Goal: Task Accomplishment & Management: Manage account settings

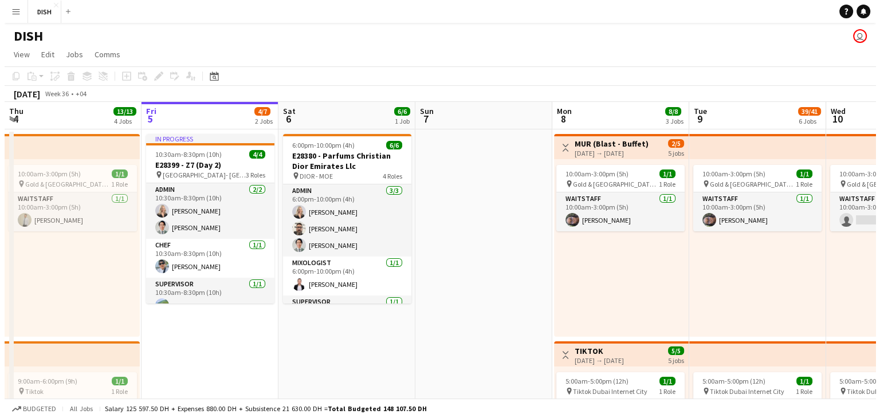
scroll to position [0, 413]
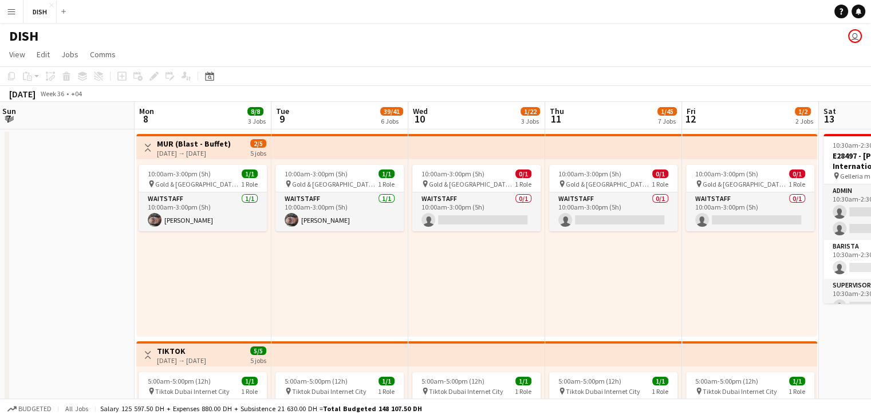
click at [11, 13] on app-icon "Menu" at bounding box center [11, 11] width 9 height 9
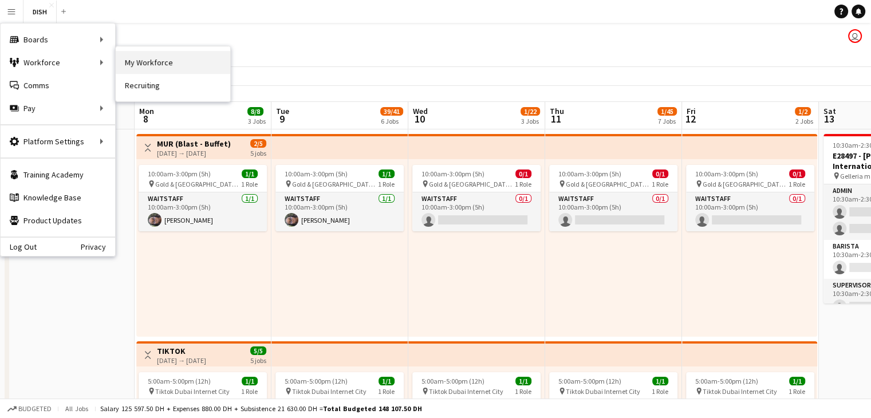
click at [177, 66] on link "My Workforce" at bounding box center [173, 62] width 115 height 23
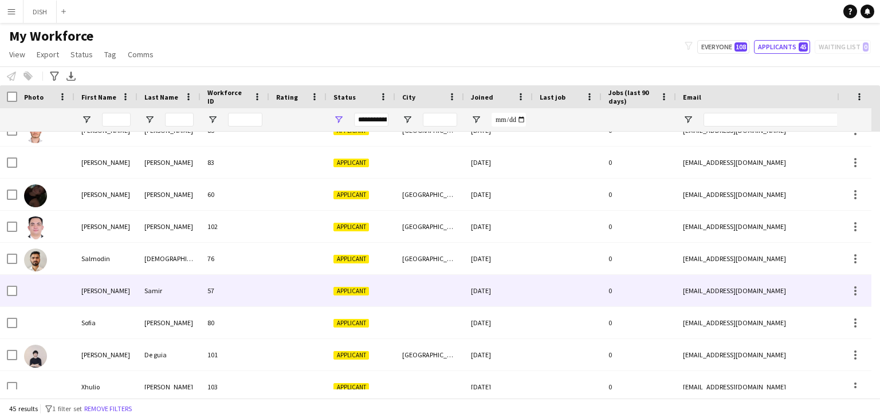
scroll to position [1186, 0]
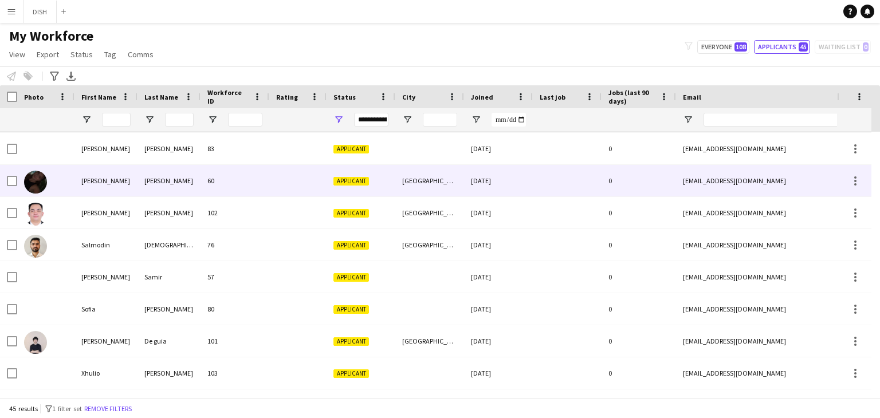
click at [78, 178] on div "[PERSON_NAME]" at bounding box center [105, 180] width 63 height 31
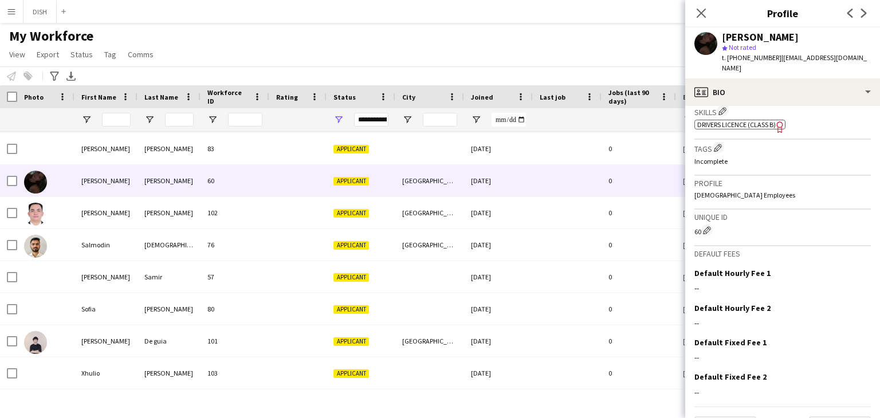
scroll to position [415, 0]
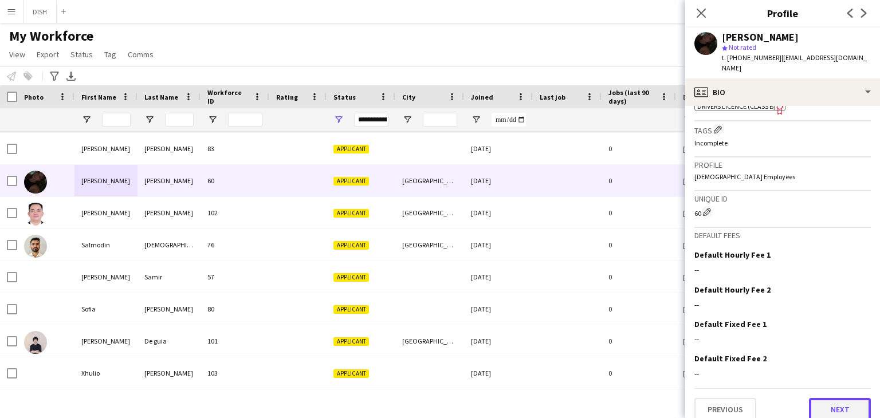
click at [834, 398] on button "Next" at bounding box center [840, 409] width 62 height 23
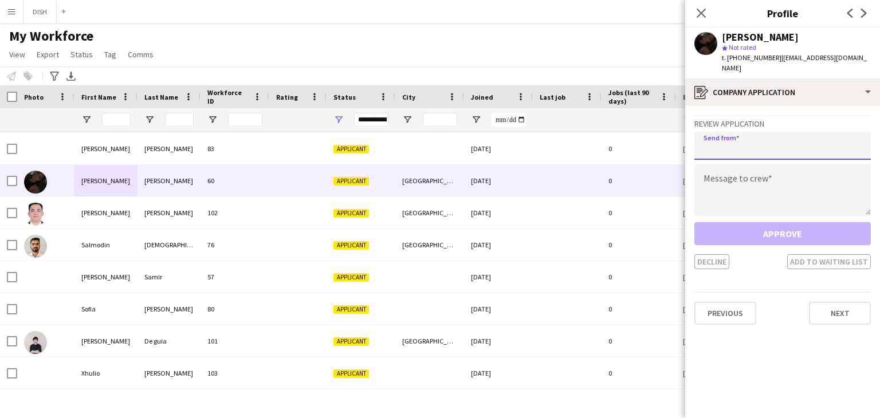
click at [773, 141] on input "email" at bounding box center [782, 145] width 176 height 29
type input "**********"
click at [764, 166] on textarea at bounding box center [782, 190] width 176 height 52
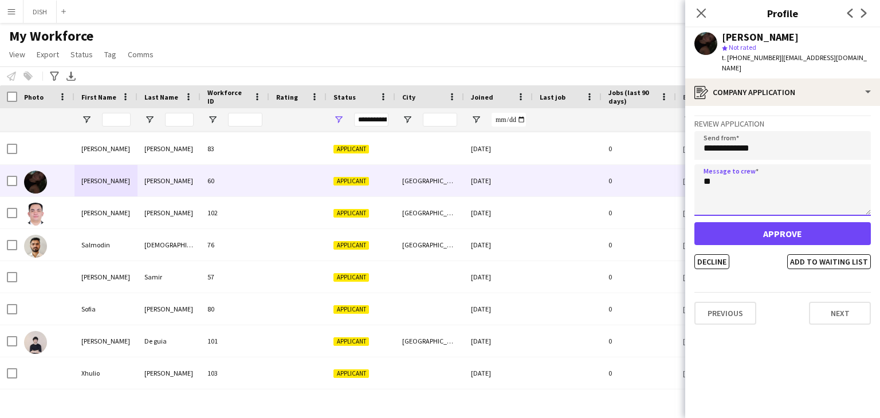
type textarea "*"
type textarea "**********"
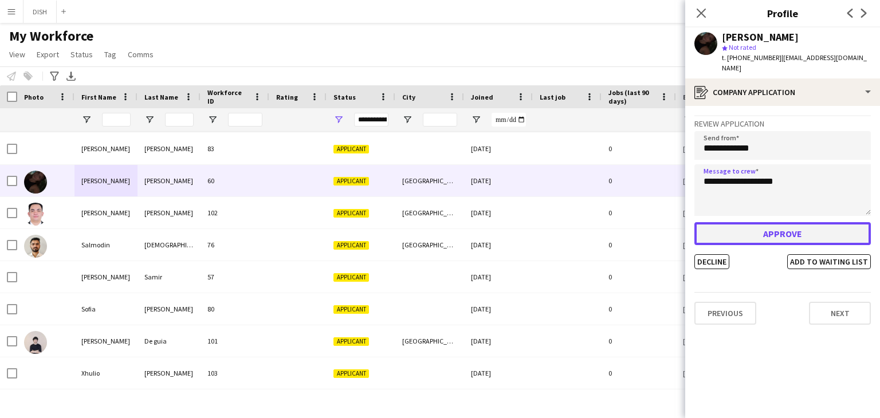
click at [774, 222] on button "Approve" at bounding box center [782, 233] width 176 height 23
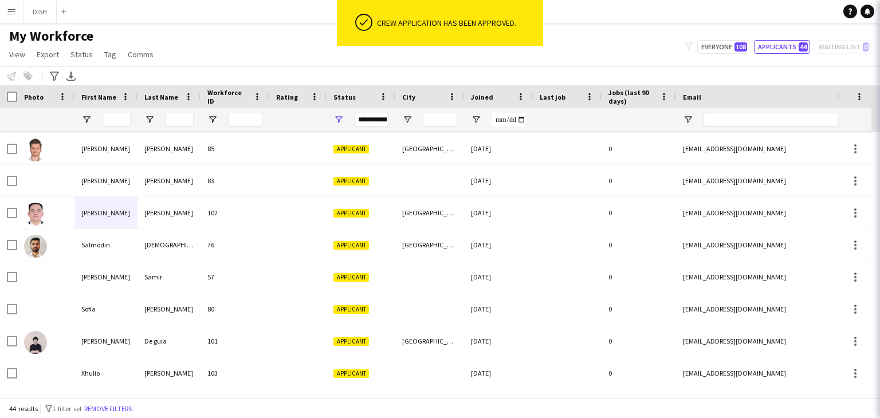
scroll to position [1153, 0]
click at [35, 12] on button "DISH Close" at bounding box center [39, 12] width 33 height 22
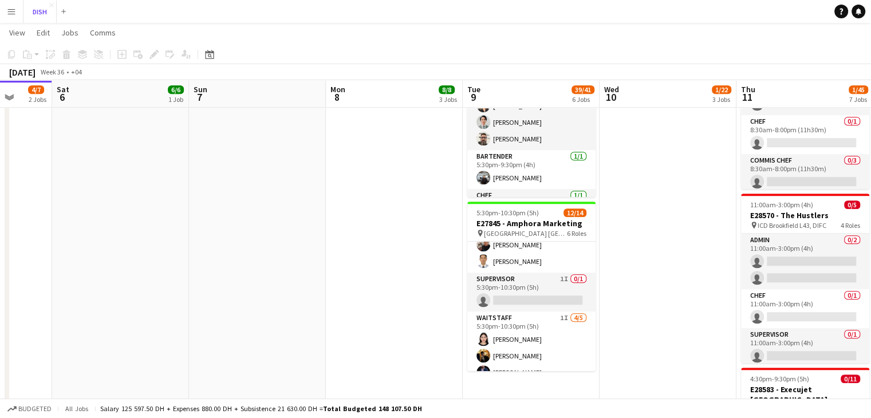
scroll to position [195, 0]
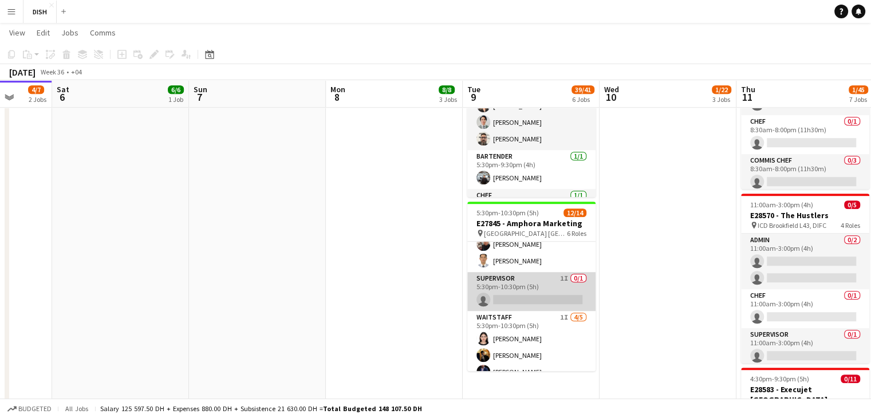
click at [529, 289] on app-card-role "Supervisor 1I 0/1 5:30pm-10:30pm (5h) single-neutral-actions" at bounding box center [531, 291] width 128 height 39
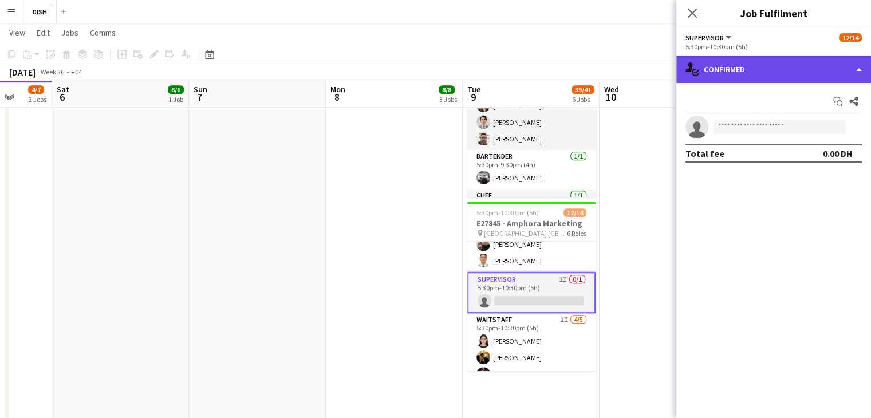
drag, startPoint x: 778, startPoint y: 76, endPoint x: 858, endPoint y: 72, distance: 80.3
click at [858, 72] on div "single-neutral-actions-check-2 Confirmed" at bounding box center [773, 69] width 195 height 27
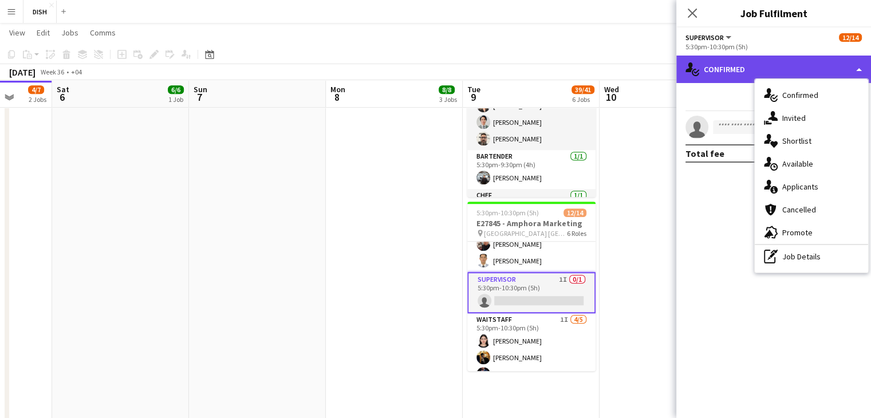
click at [858, 72] on div "single-neutral-actions-check-2 Confirmed" at bounding box center [773, 69] width 195 height 27
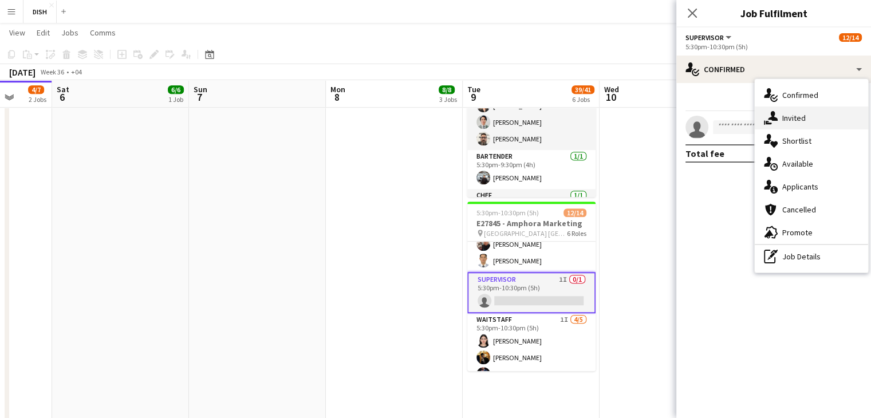
click at [813, 115] on div "single-neutral-actions-share-1 Invited" at bounding box center [811, 118] width 113 height 23
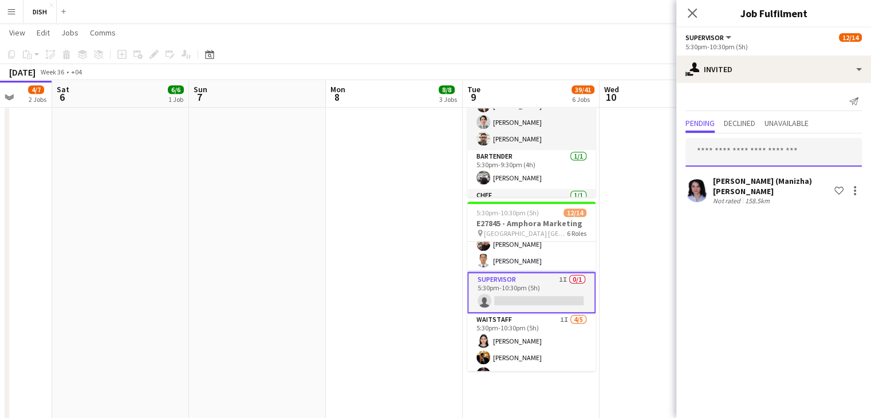
click at [724, 159] on input "text" at bounding box center [774, 152] width 176 height 29
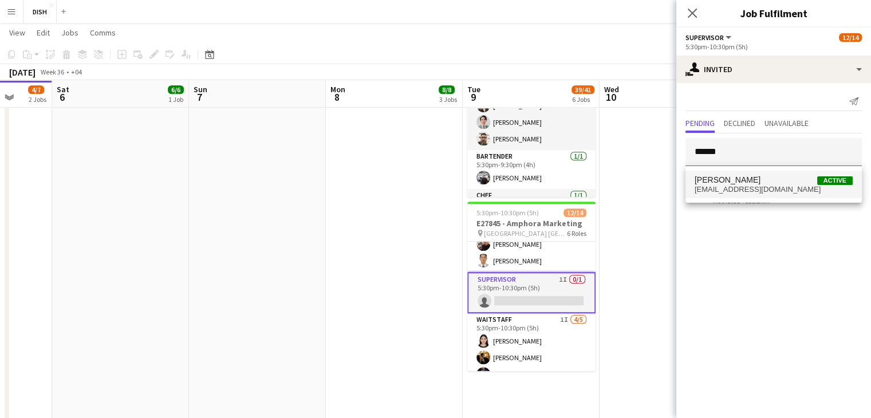
type input "******"
click at [793, 181] on span "[PERSON_NAME] Active" at bounding box center [774, 180] width 158 height 10
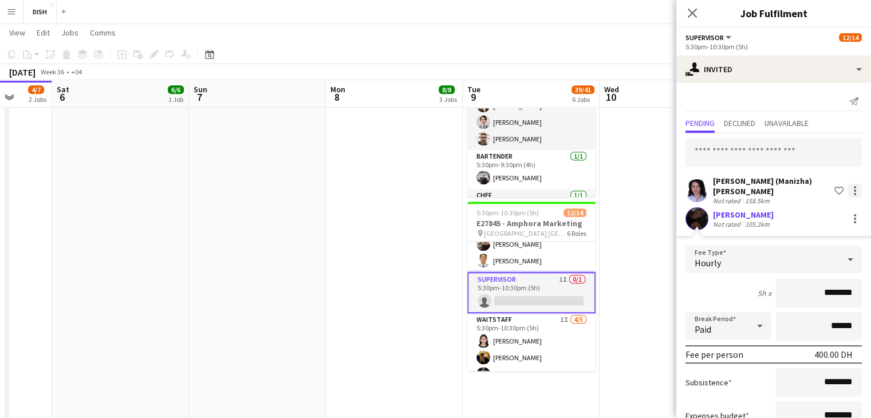
click at [854, 193] on div at bounding box center [855, 194] width 2 height 2
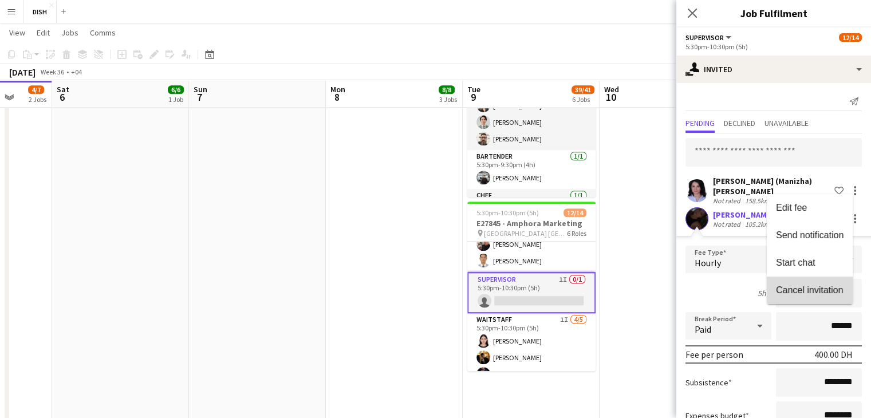
click at [801, 285] on span "Cancel invitation" at bounding box center [809, 290] width 67 height 10
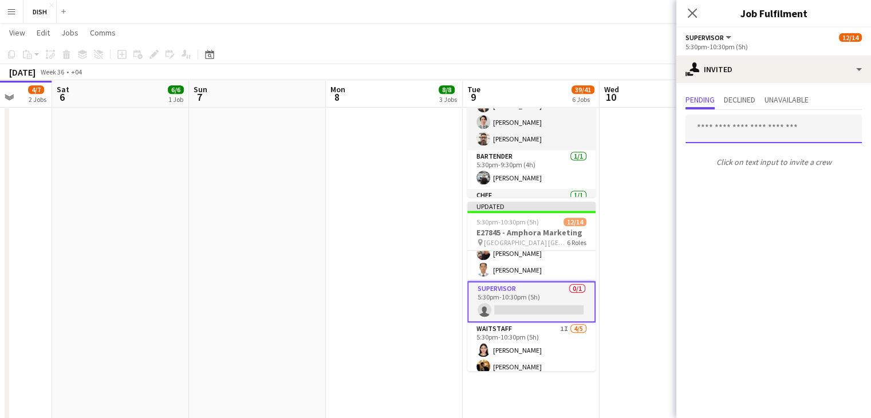
click at [759, 128] on input "text" at bounding box center [774, 129] width 176 height 29
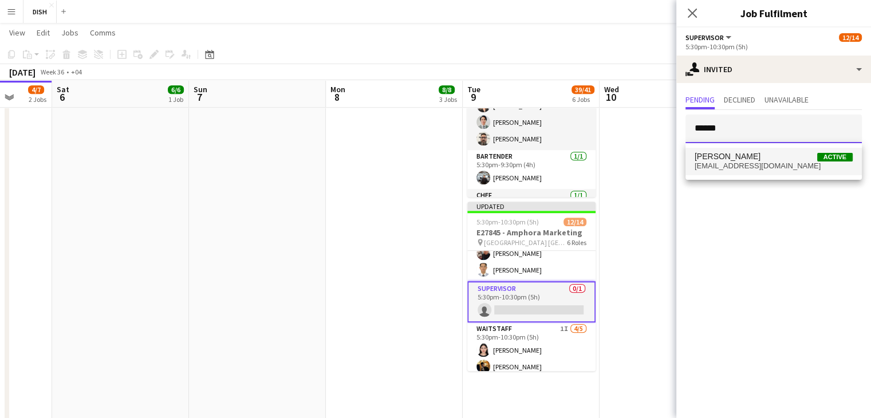
type input "******"
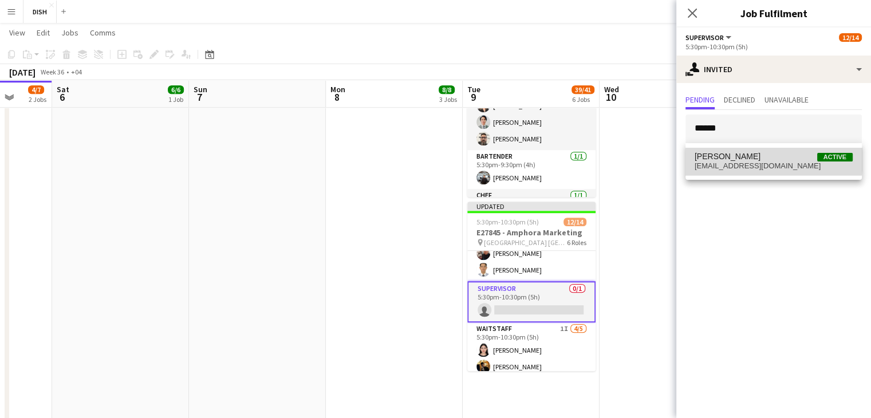
click at [751, 159] on span "[PERSON_NAME] Active" at bounding box center [774, 157] width 158 height 10
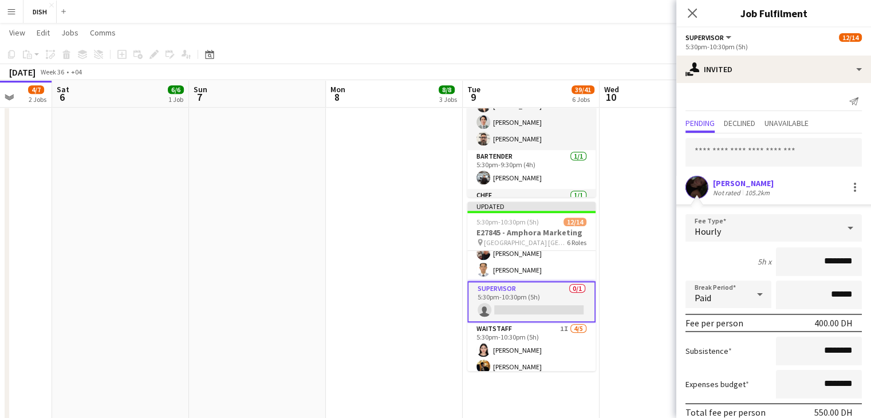
drag, startPoint x: 808, startPoint y: 254, endPoint x: 879, endPoint y: 241, distance: 72.8
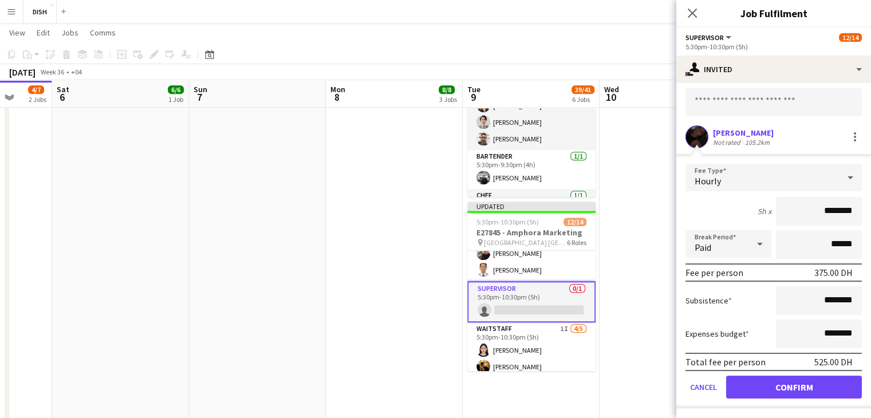
type input "********"
click at [810, 383] on button "Confirm" at bounding box center [794, 387] width 136 height 23
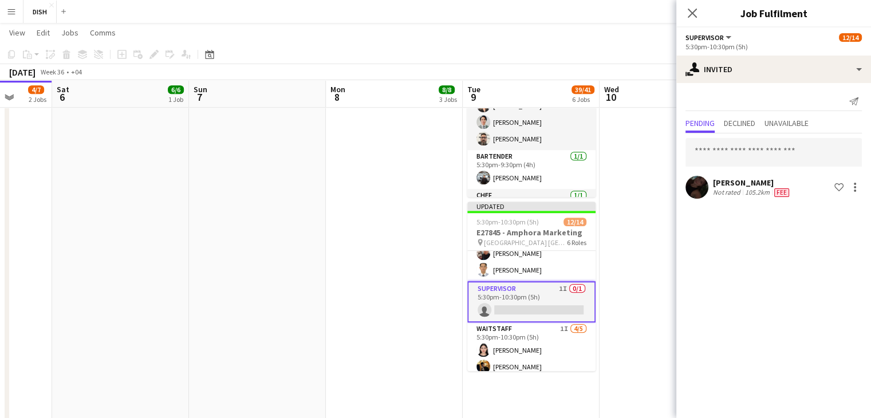
scroll to position [0, 0]
click at [691, 12] on icon at bounding box center [692, 12] width 11 height 11
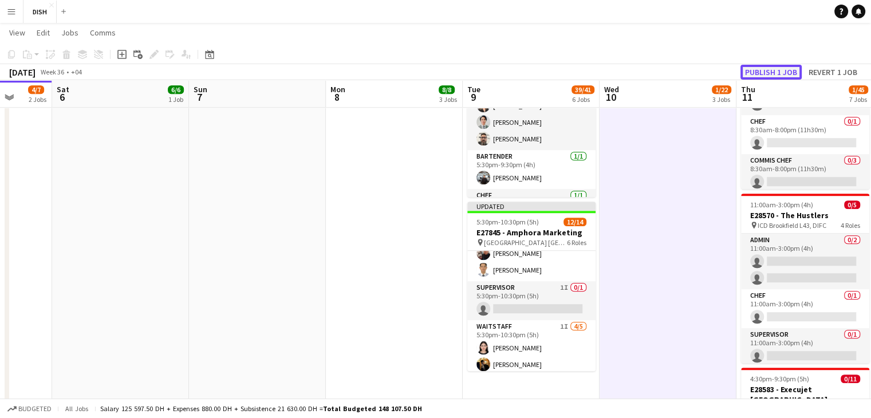
click at [760, 72] on button "Publish 1 job" at bounding box center [771, 72] width 61 height 15
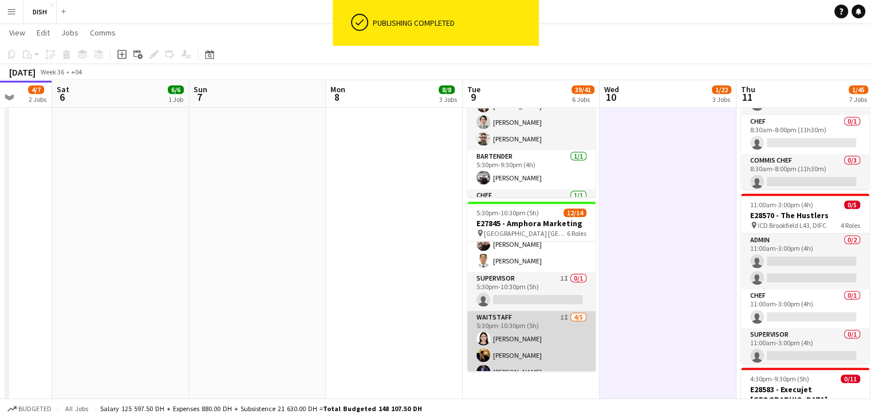
scroll to position [237, 0]
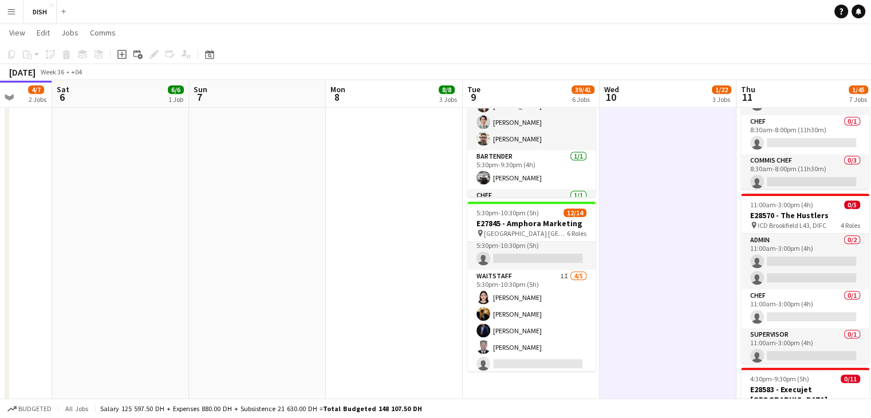
click at [10, 13] on app-icon "Menu" at bounding box center [11, 11] width 9 height 9
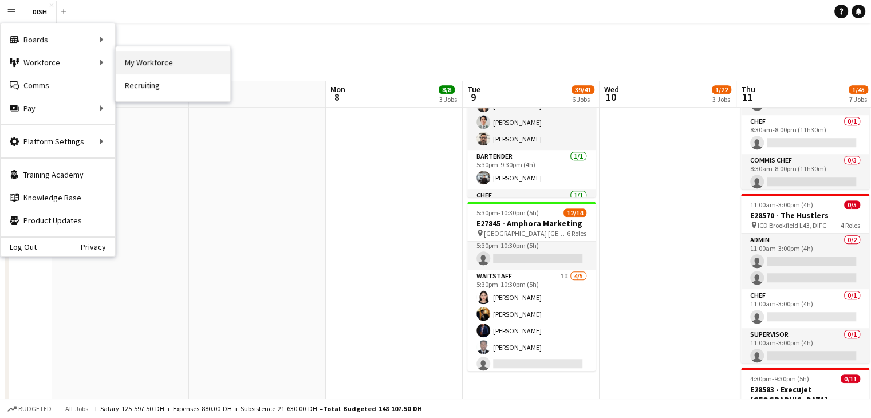
click at [147, 61] on link "My Workforce" at bounding box center [173, 62] width 115 height 23
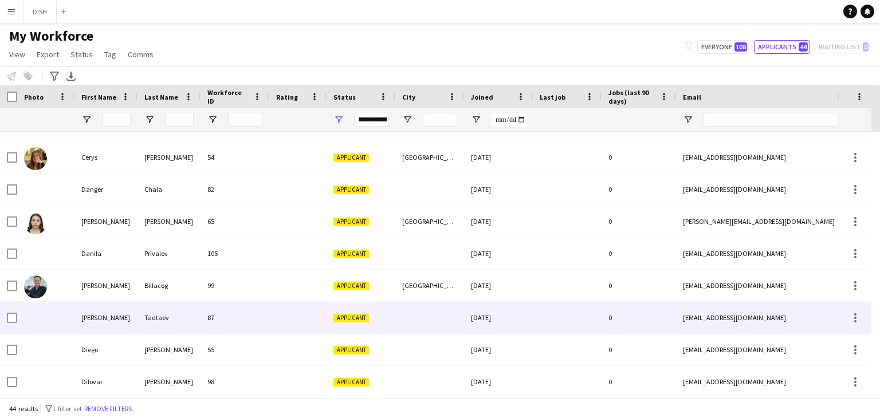
scroll to position [574, 0]
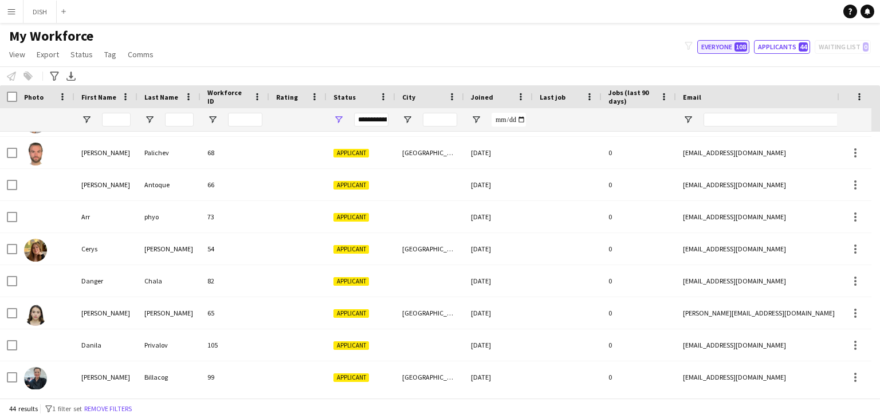
click at [706, 50] on button "Everyone 108" at bounding box center [723, 47] width 52 height 14
type input "**********"
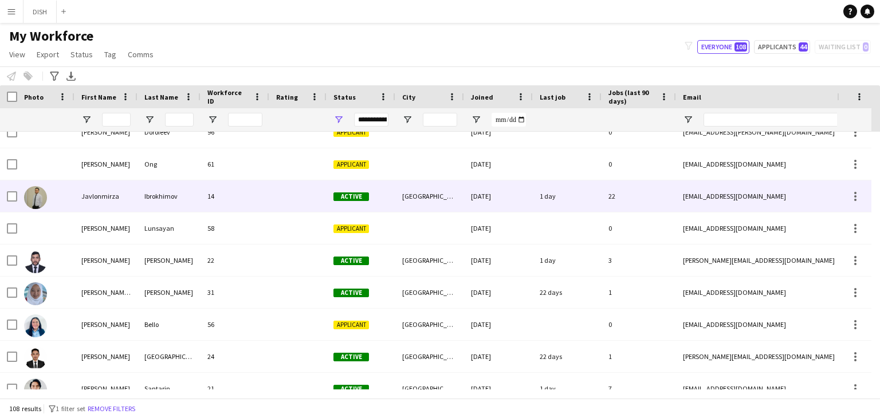
click at [175, 195] on div "Ibrokhimov" at bounding box center [168, 195] width 63 height 31
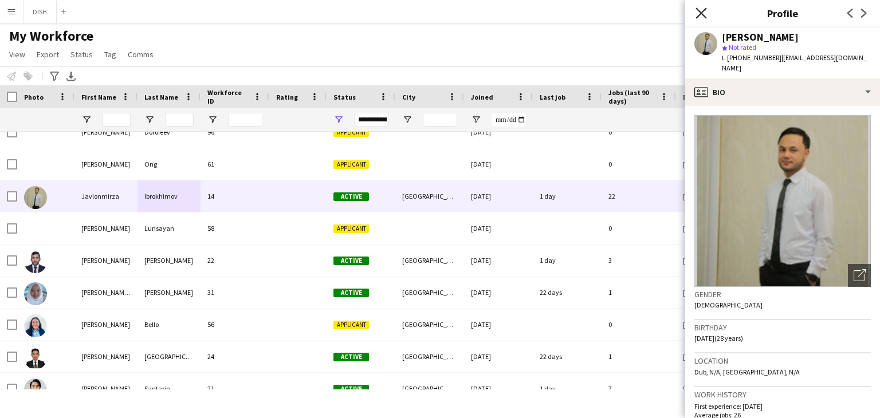
click at [706, 11] on icon "Close pop-in" at bounding box center [700, 12] width 11 height 11
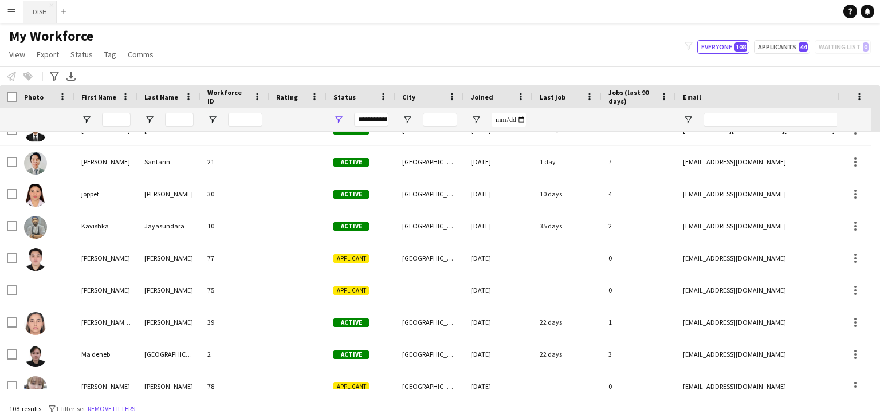
click at [38, 1] on button "DISH Close" at bounding box center [39, 12] width 33 height 22
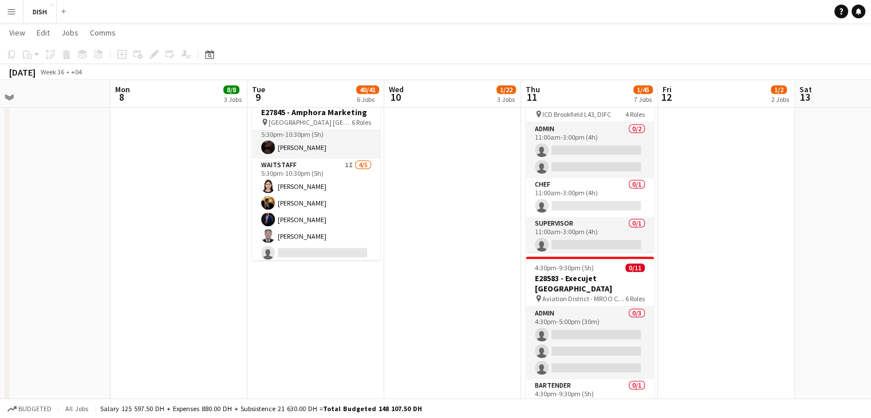
click at [325, 219] on app-card-role "Waitstaff 1I [DATE] 5:30pm-10:30pm (5h) [PERSON_NAME] [PERSON_NAME] [PERSON_NAM…" at bounding box center [316, 211] width 128 height 105
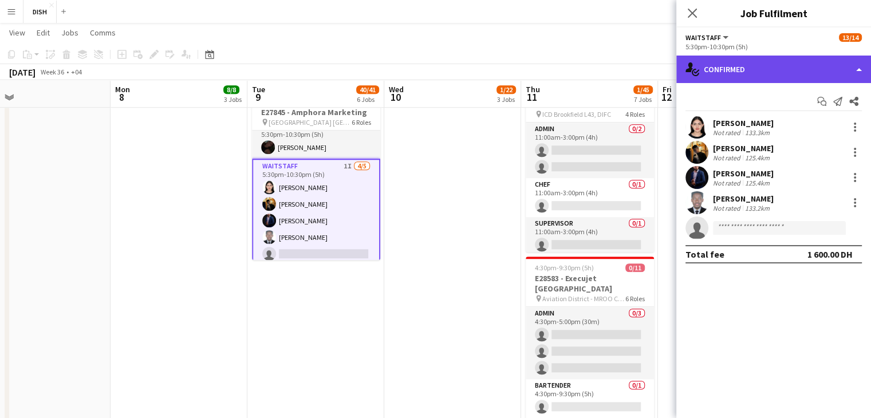
click at [793, 69] on div "single-neutral-actions-check-2 Confirmed" at bounding box center [773, 69] width 195 height 27
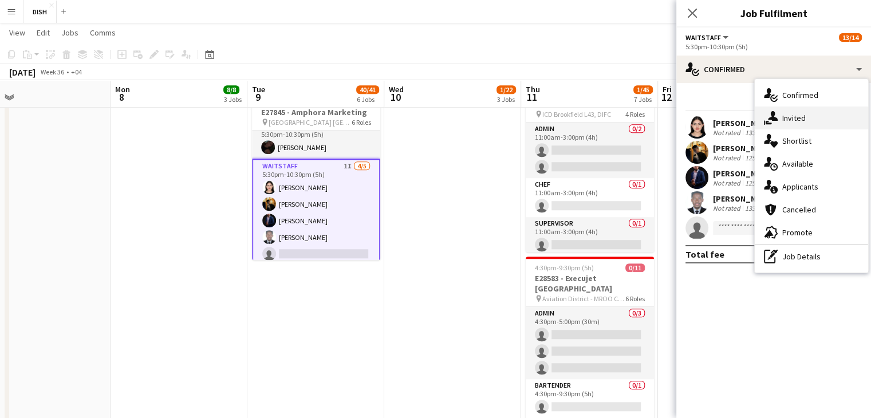
click at [790, 117] on span "Invited" at bounding box center [793, 118] width 23 height 10
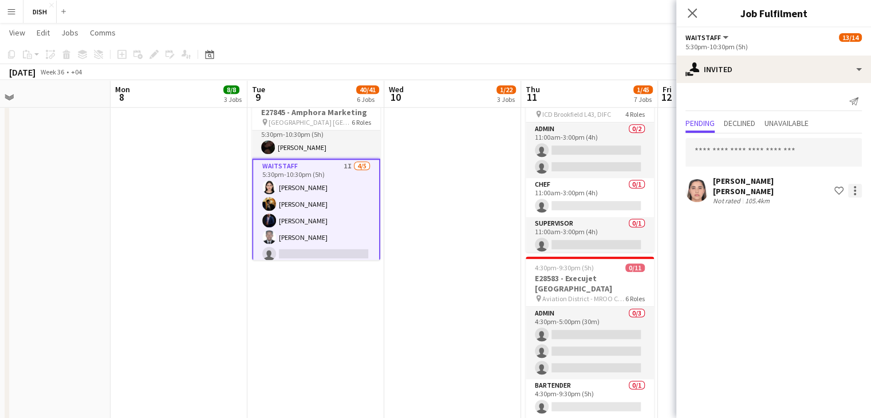
click at [853, 192] on div at bounding box center [855, 191] width 14 height 14
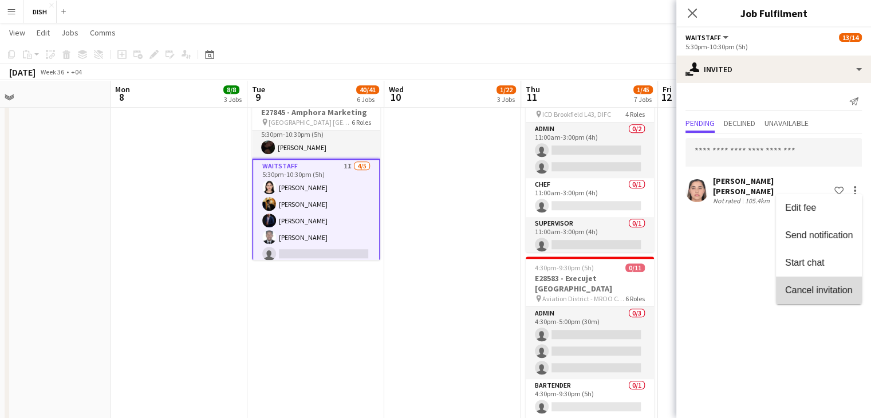
click at [810, 286] on span "Cancel invitation" at bounding box center [818, 290] width 67 height 10
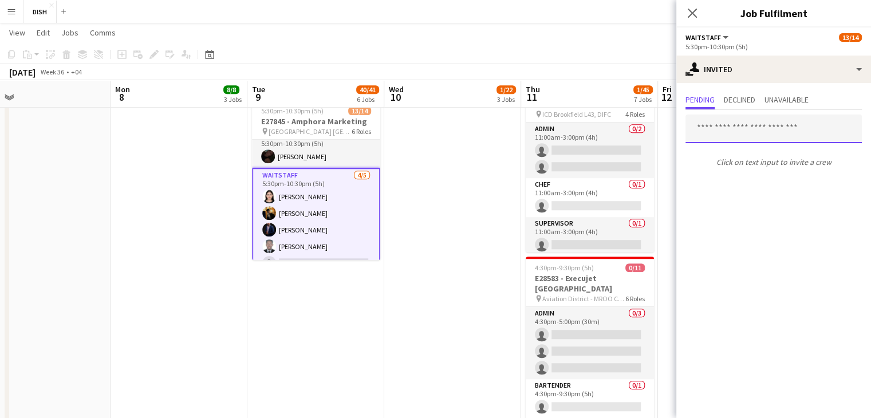
click at [755, 135] on input "text" at bounding box center [774, 129] width 176 height 29
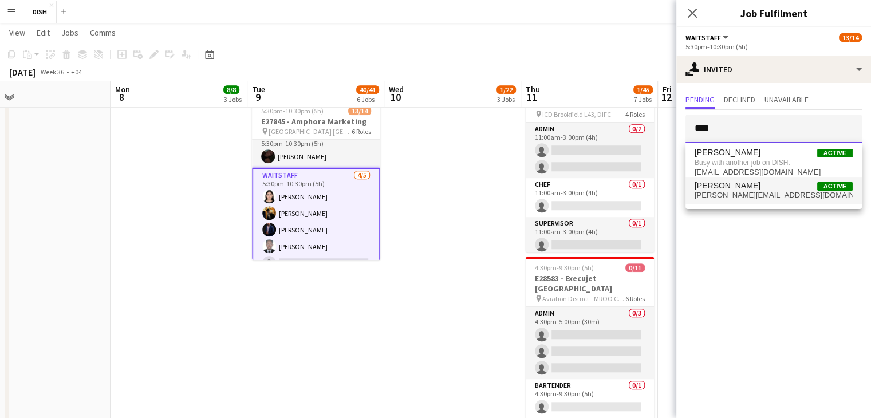
type input "****"
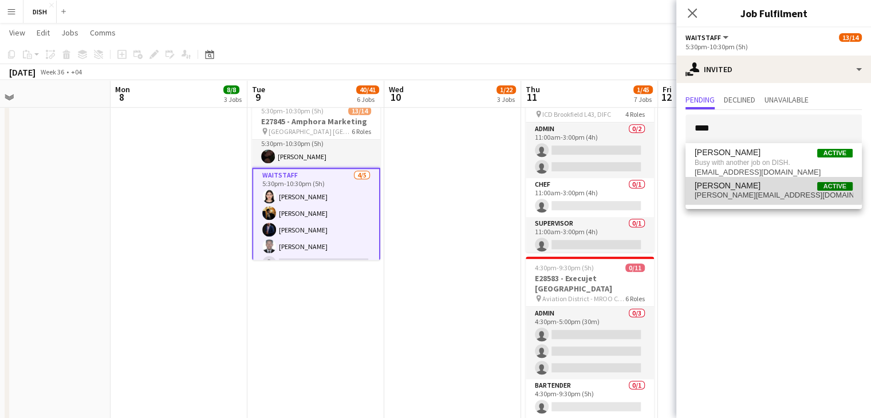
click at [746, 187] on span "[PERSON_NAME]" at bounding box center [728, 186] width 66 height 10
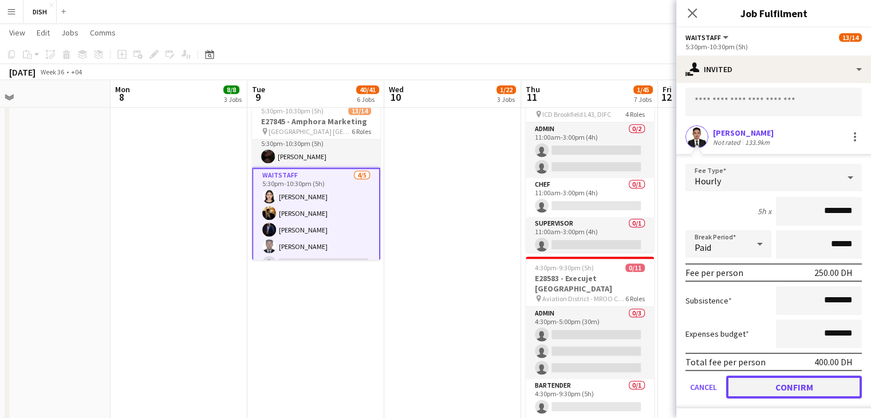
click at [810, 395] on button "Confirm" at bounding box center [794, 387] width 136 height 23
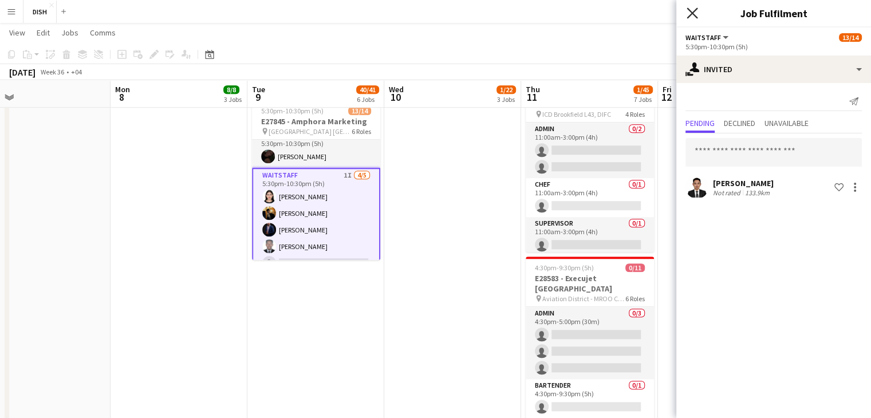
click at [694, 15] on icon at bounding box center [692, 12] width 11 height 11
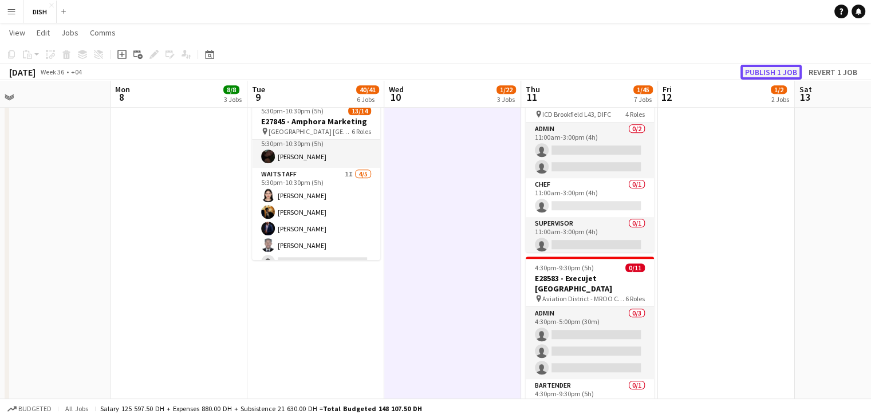
click at [757, 70] on button "Publish 1 job" at bounding box center [771, 72] width 61 height 15
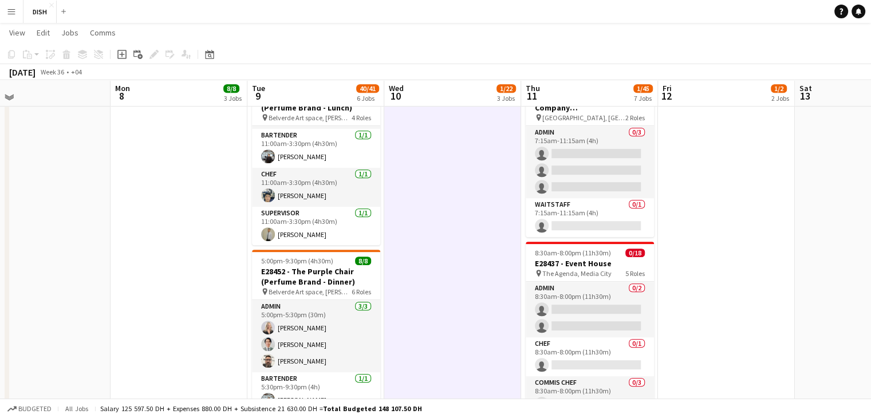
scroll to position [645, 0]
click at [442, 318] on app-date-cell "10:00am-3:00pm (5h) 0/1 pin [GEOGRAPHIC_DATA], Sheikh Zayed Rd - Al Quoz - Al Q…" at bounding box center [452, 133] width 137 height 1301
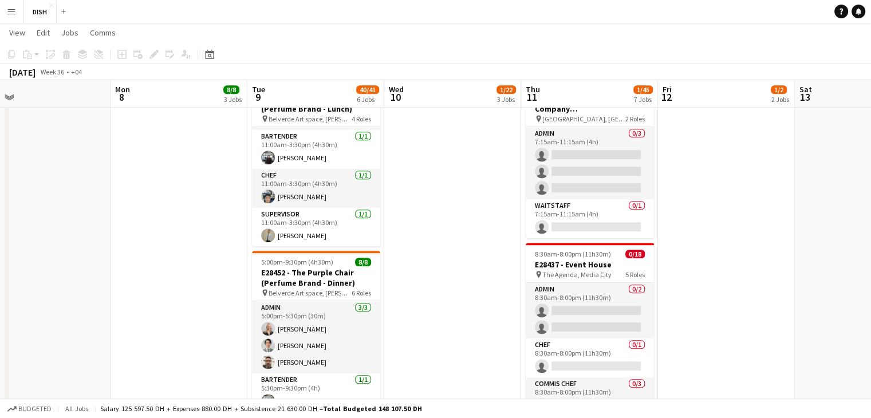
click at [442, 318] on app-date-cell "10:00am-3:00pm (5h) 0/1 pin [GEOGRAPHIC_DATA], Sheikh Zayed Rd - Al Quoz - Al Q…" at bounding box center [452, 133] width 137 height 1301
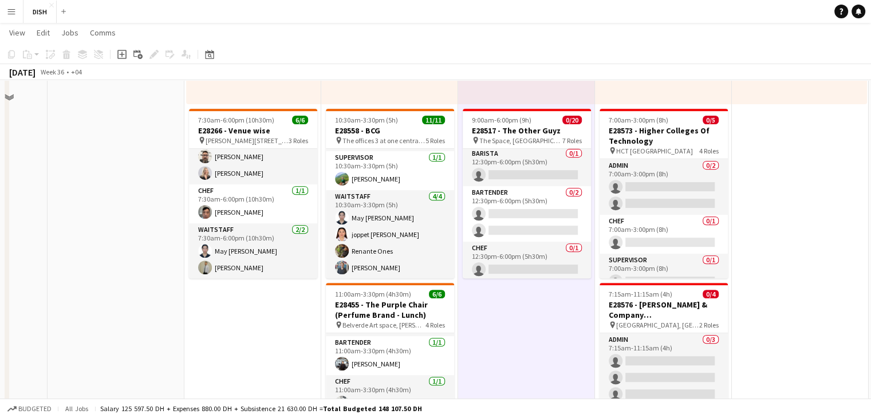
scroll to position [313, 0]
